Goal: Information Seeking & Learning: Understand process/instructions

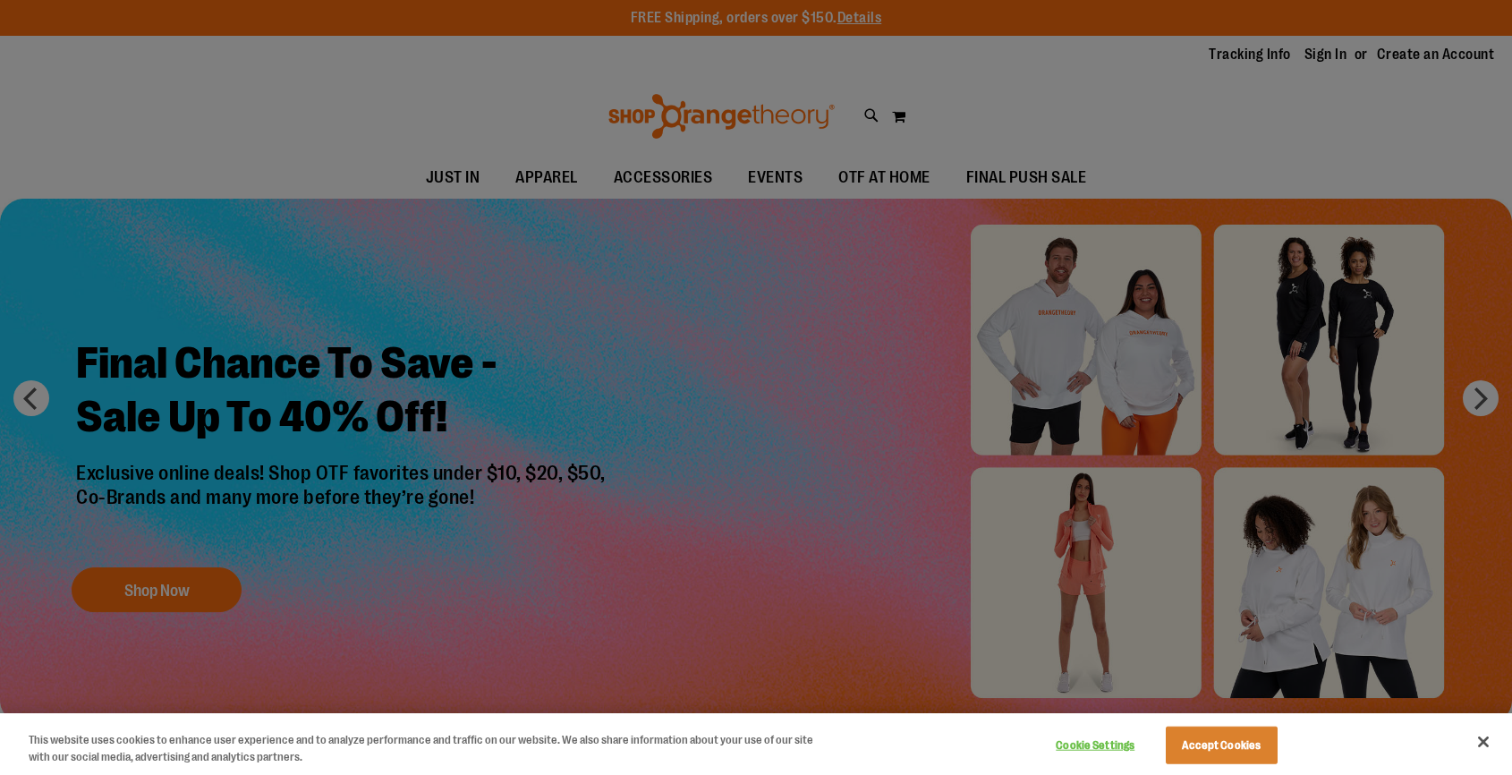
click at [1197, 126] on div at bounding box center [756, 387] width 1512 height 775
click at [1491, 396] on div at bounding box center [756, 387] width 1512 height 775
drag, startPoint x: 1444, startPoint y: 237, endPoint x: 1447, endPoint y: 289, distance: 52.0
click at [1444, 246] on div at bounding box center [756, 387] width 1512 height 775
click at [1484, 743] on button "Close" at bounding box center [1483, 741] width 39 height 39
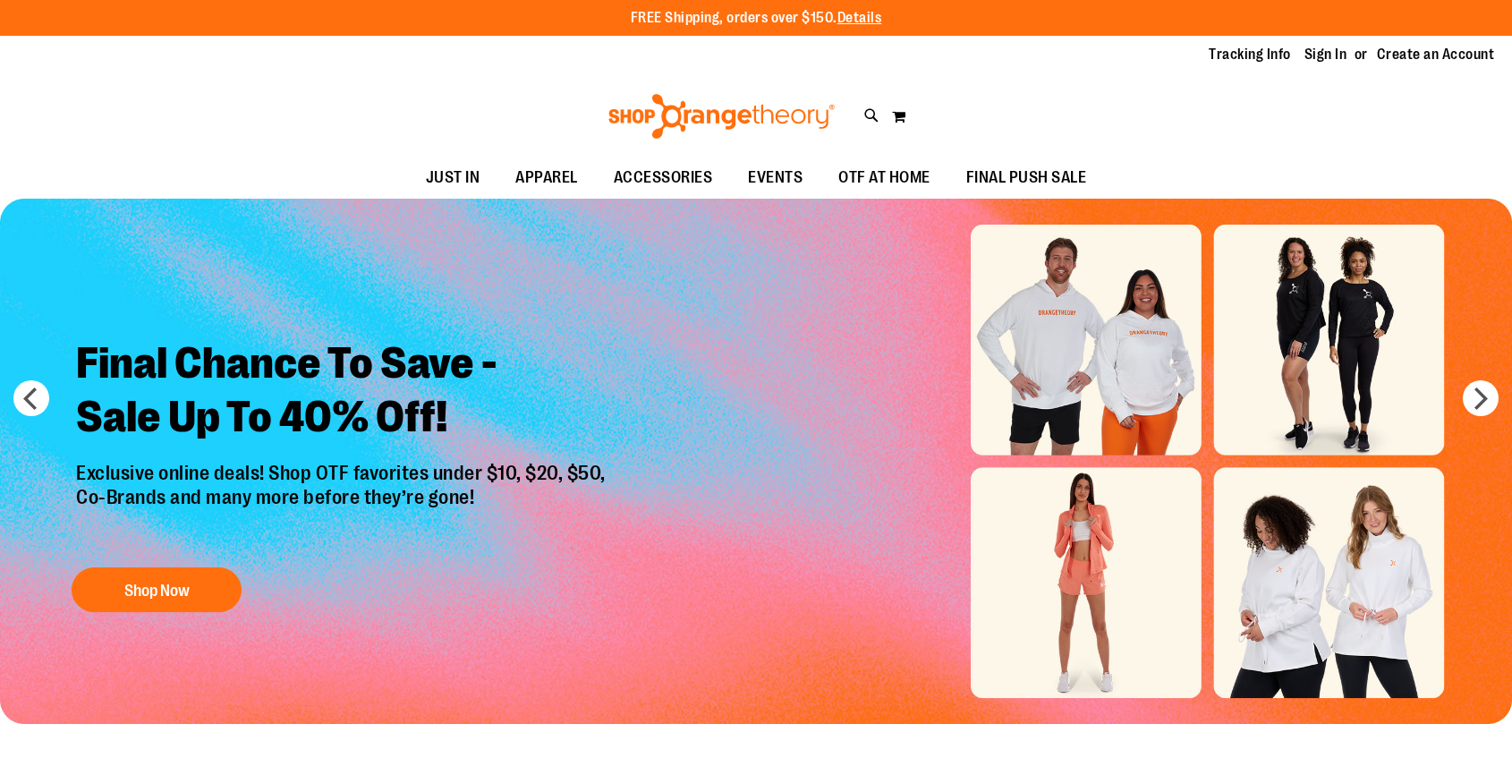
click at [1430, 156] on div "Toggle Nav Search Popular Suggestions Advanced Search" at bounding box center [756, 116] width 1512 height 82
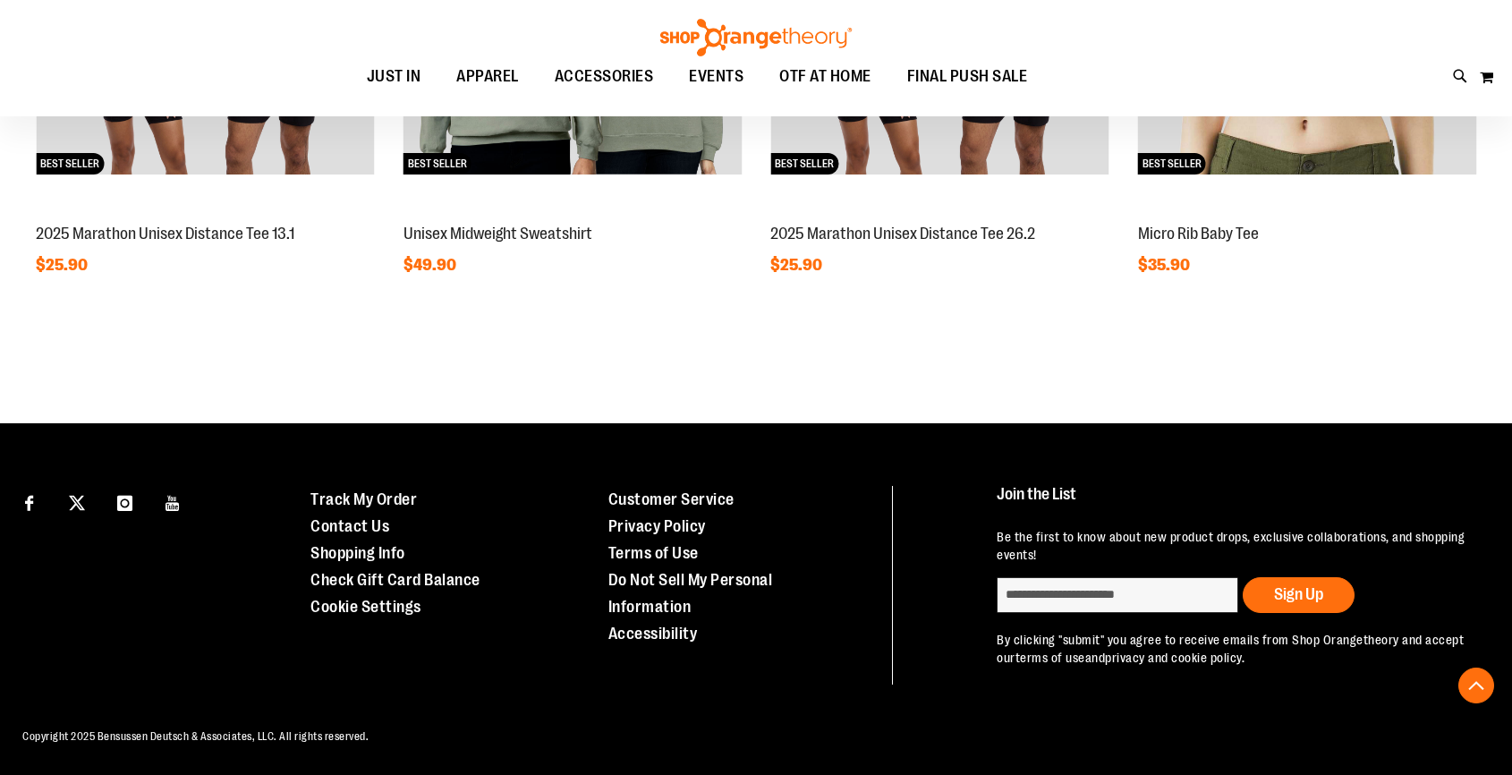
scroll to position [1812, 0]
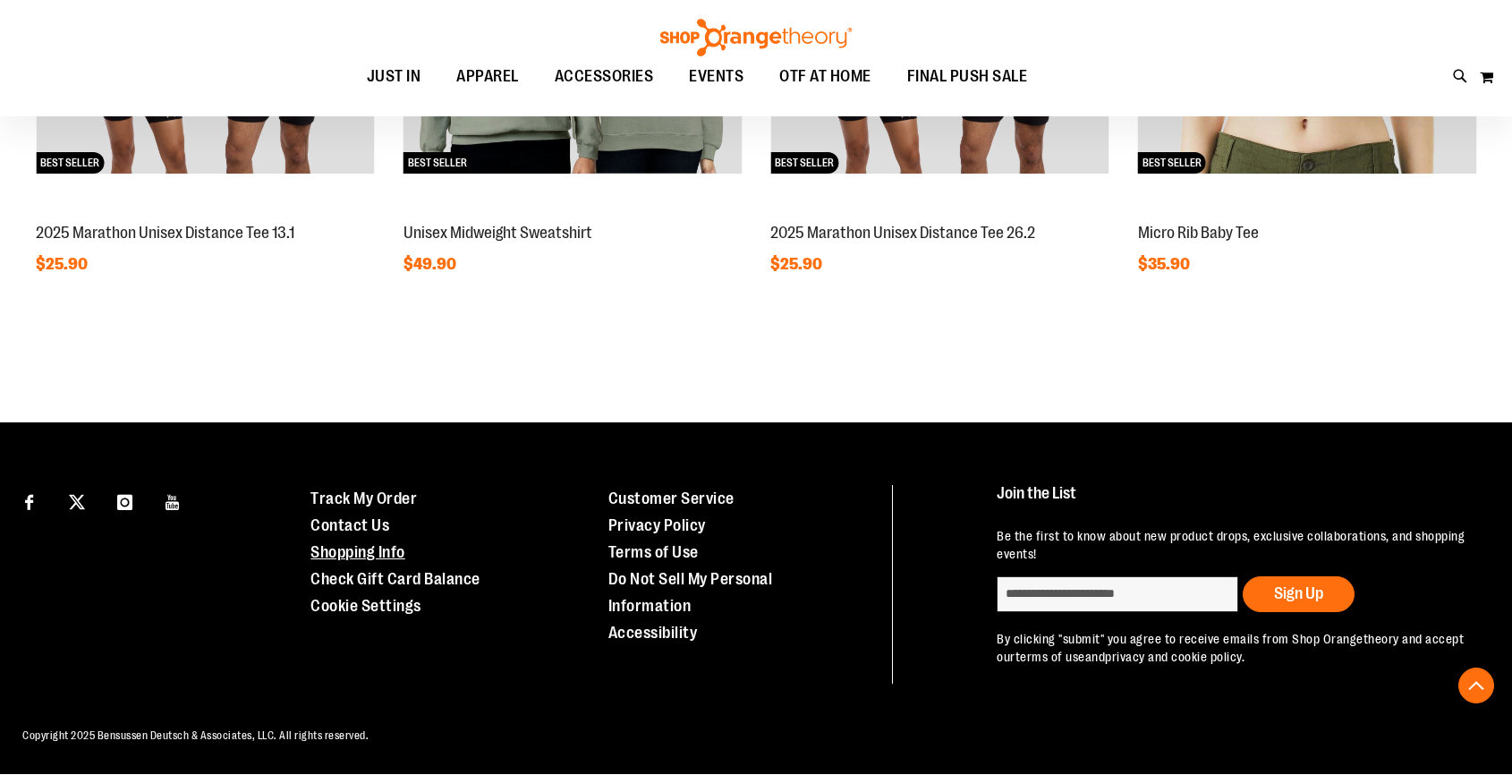
click at [365, 546] on link "Shopping Info" at bounding box center [357, 552] width 95 height 18
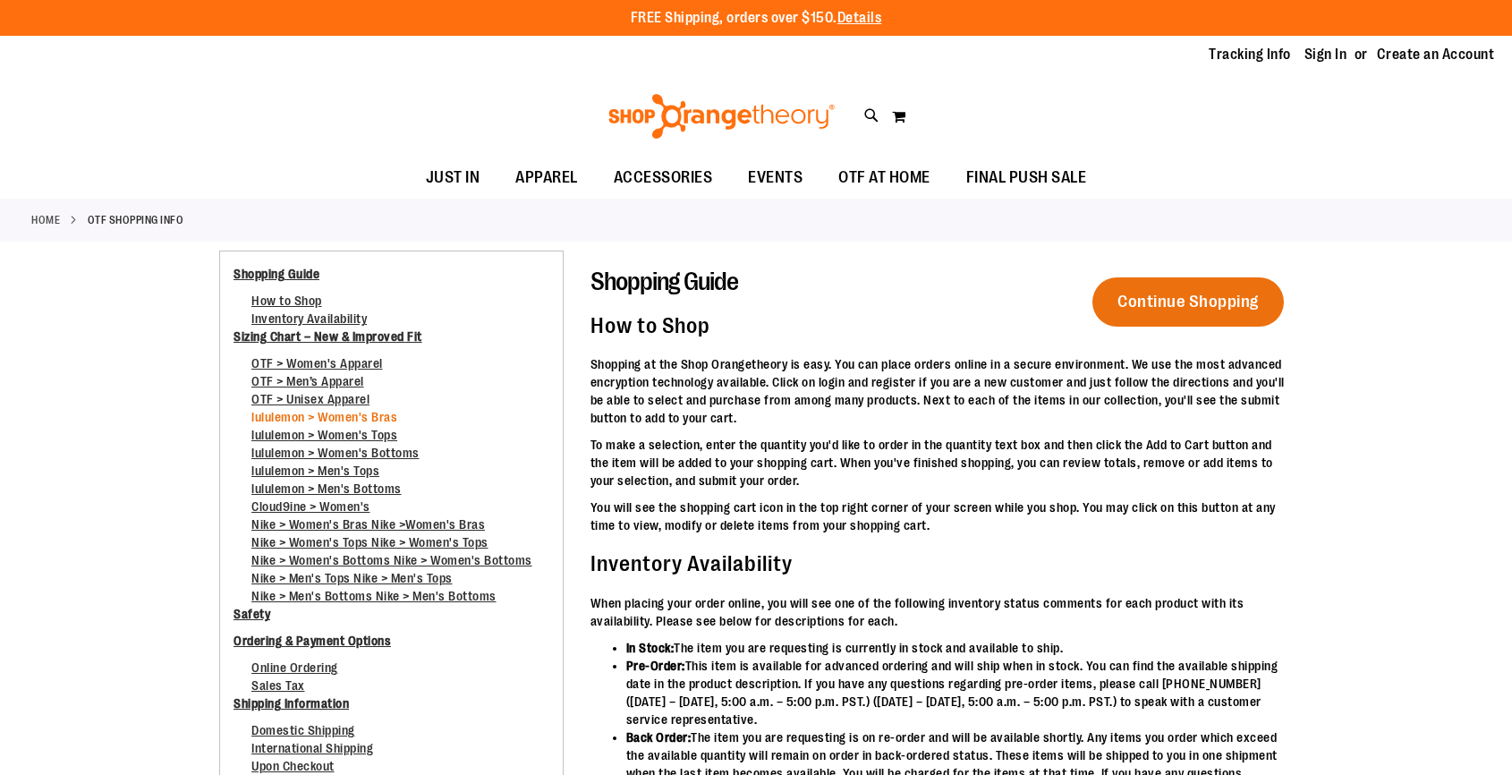
click at [352, 415] on link "lululemon > Women's Bras" at bounding box center [324, 421] width 146 height 23
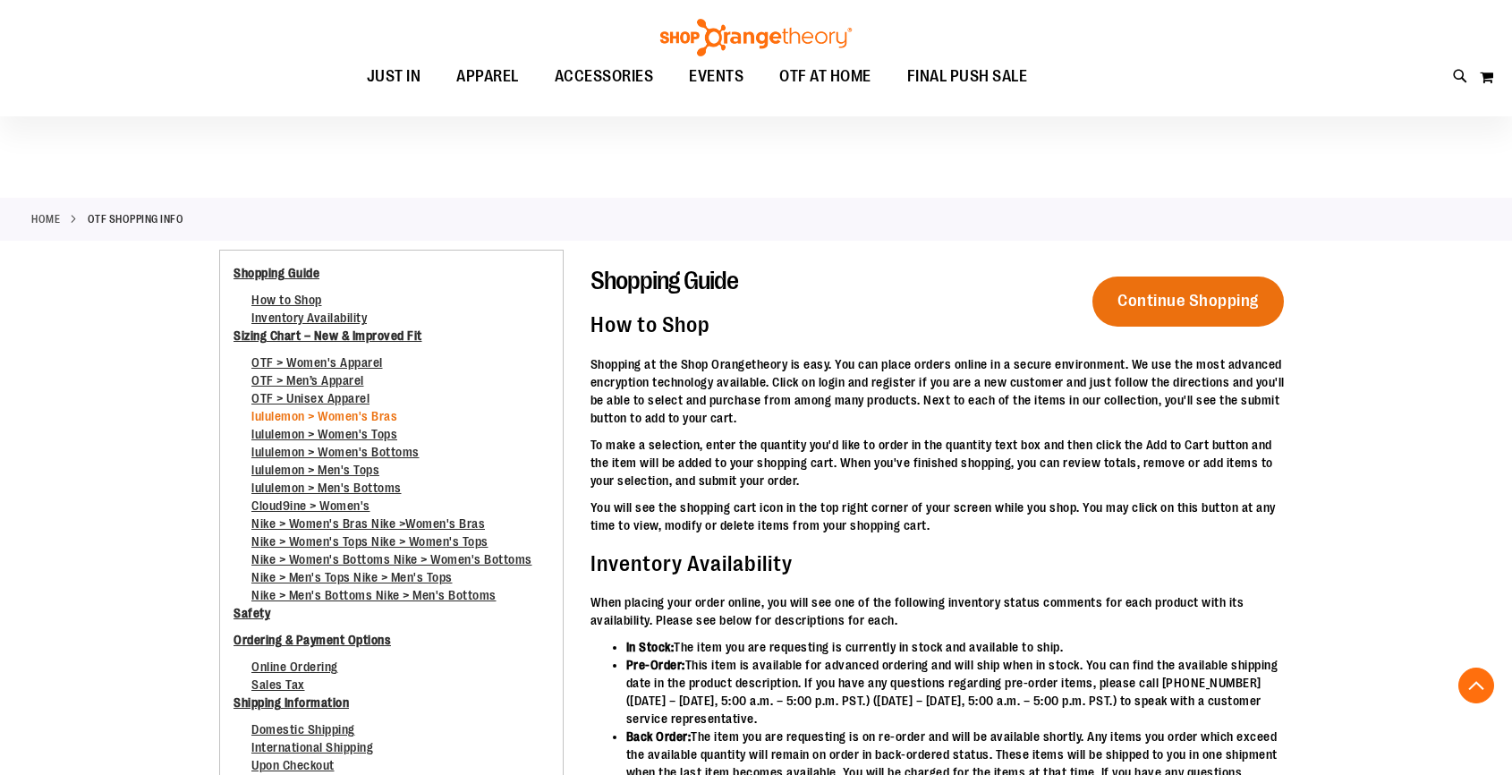
scroll to position [2101, 0]
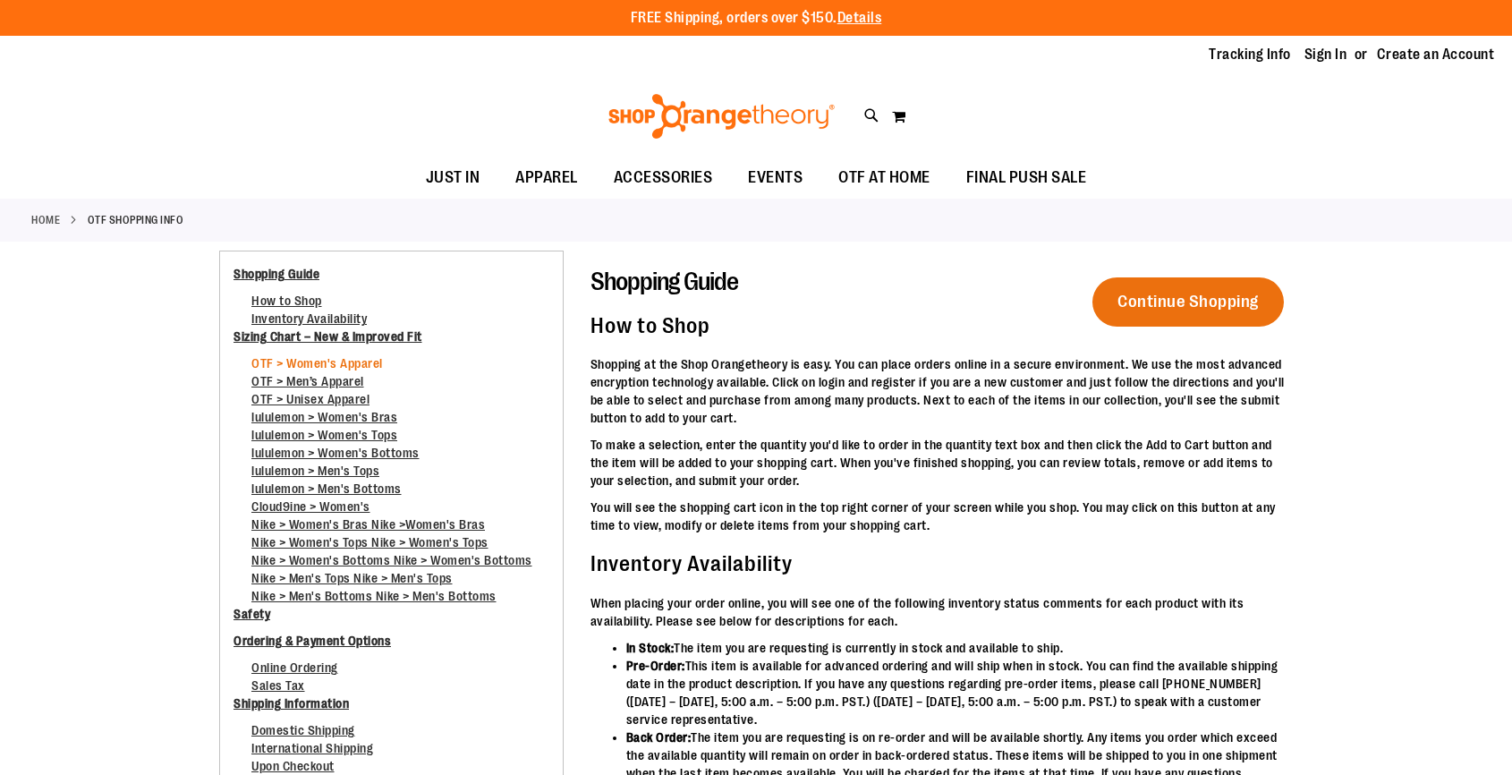
click at [301, 359] on link "OTF > Women's Apparel" at bounding box center [317, 367] width 132 height 23
click at [1186, 311] on span "Continue Shopping" at bounding box center [1188, 302] width 165 height 37
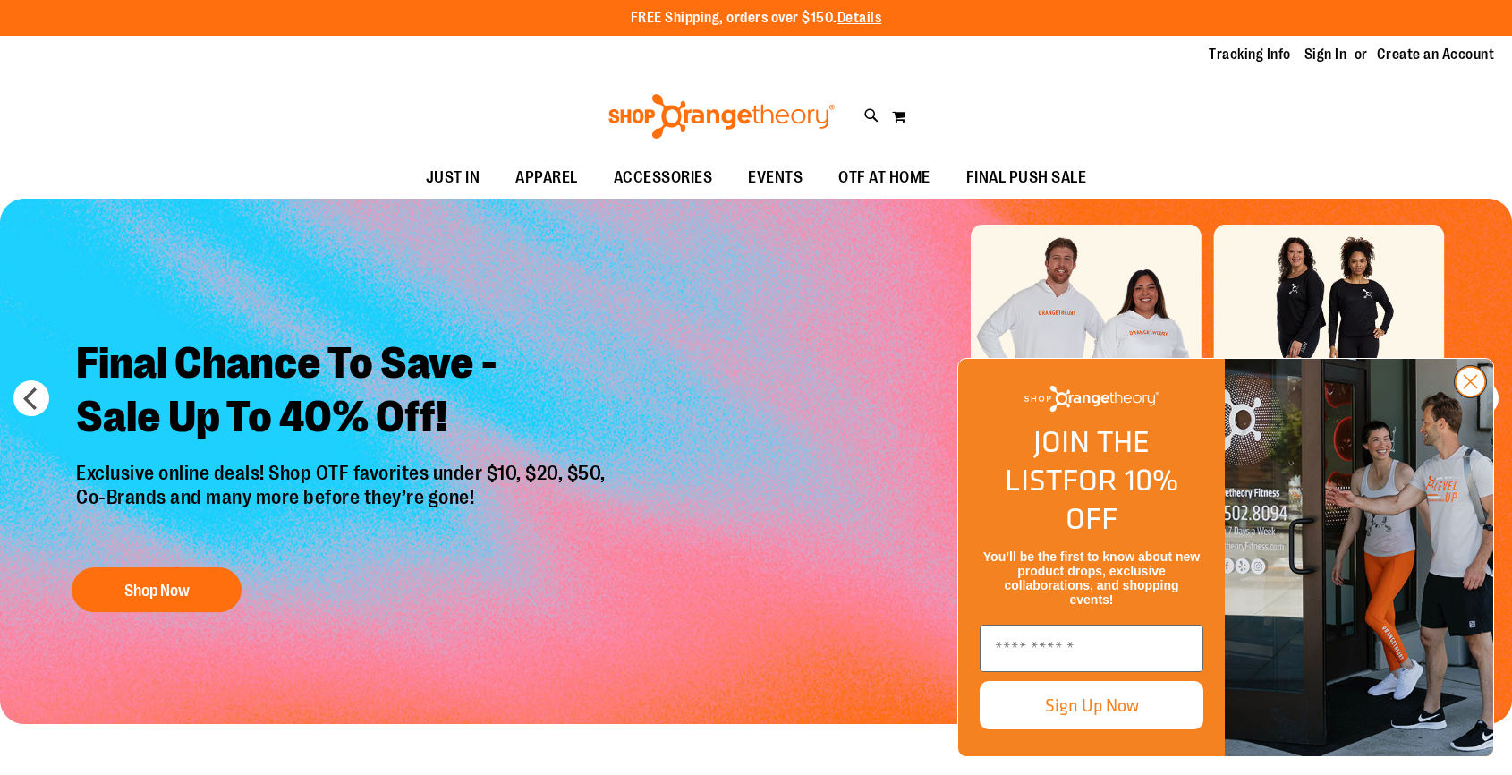
click at [1467, 388] on icon "Close dialog" at bounding box center [1471, 382] width 13 height 13
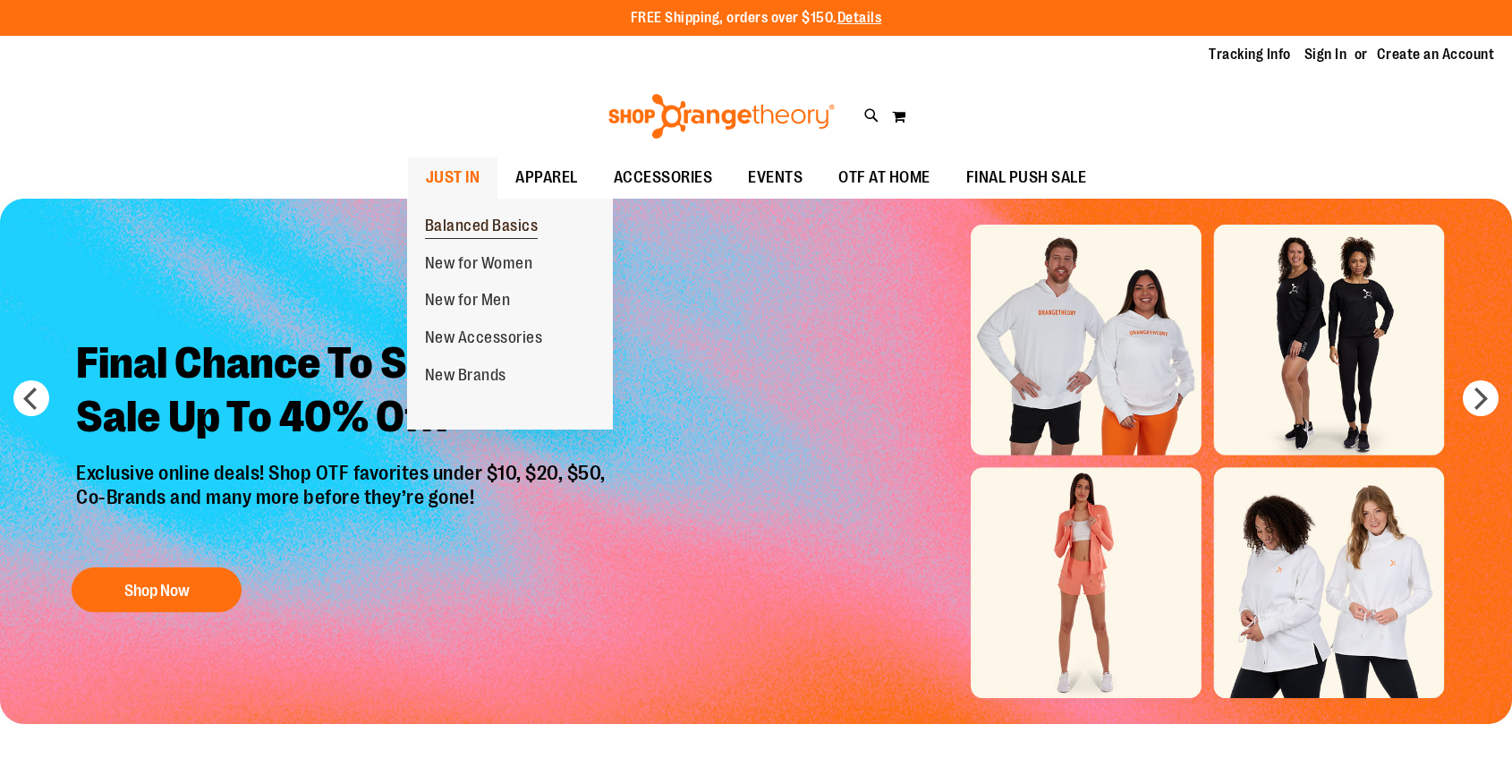
click at [472, 224] on span "Balanced Basics" at bounding box center [482, 228] width 114 height 22
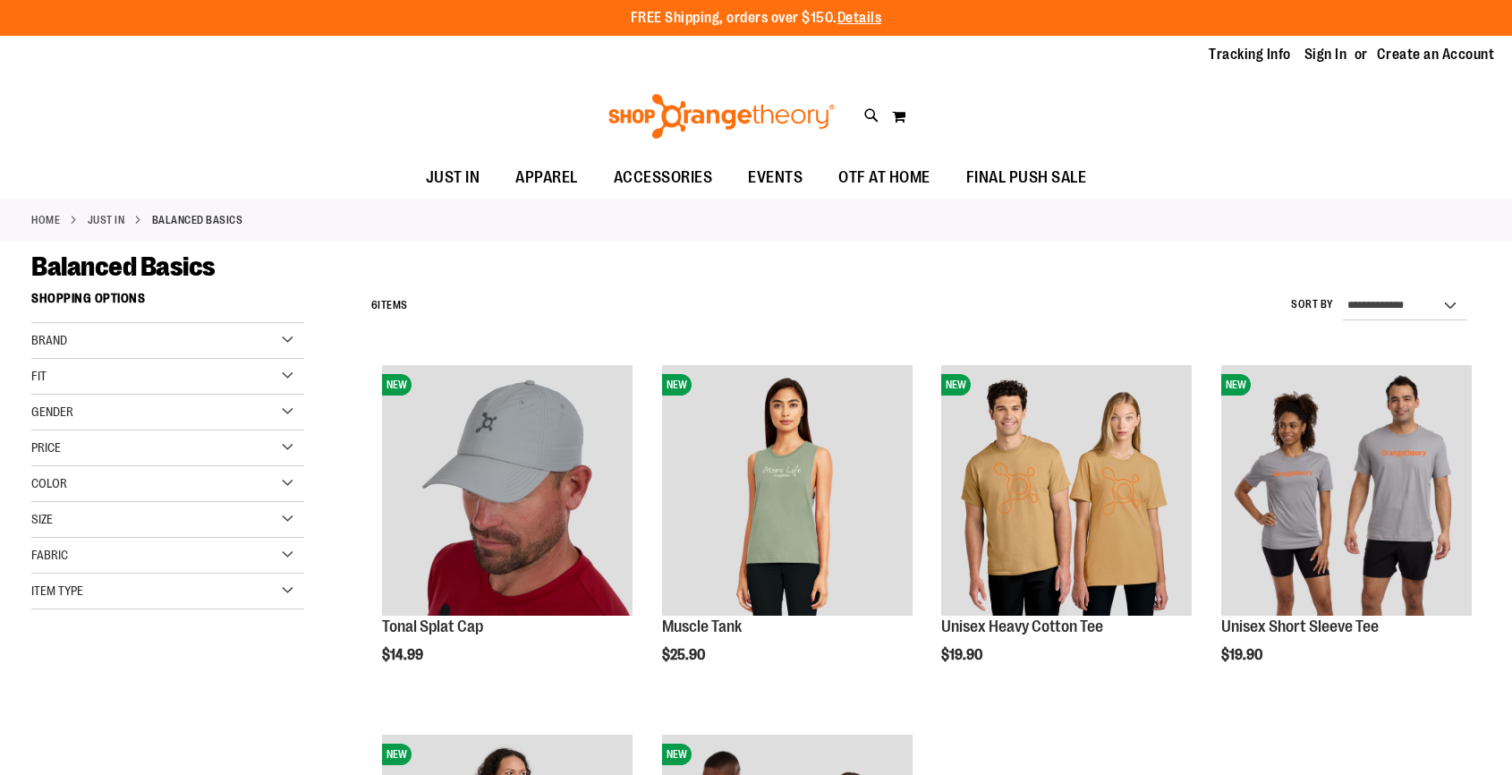
click at [860, 265] on div "Balanced Basics" at bounding box center [756, 267] width 1450 height 32
